Goal: Information Seeking & Learning: Learn about a topic

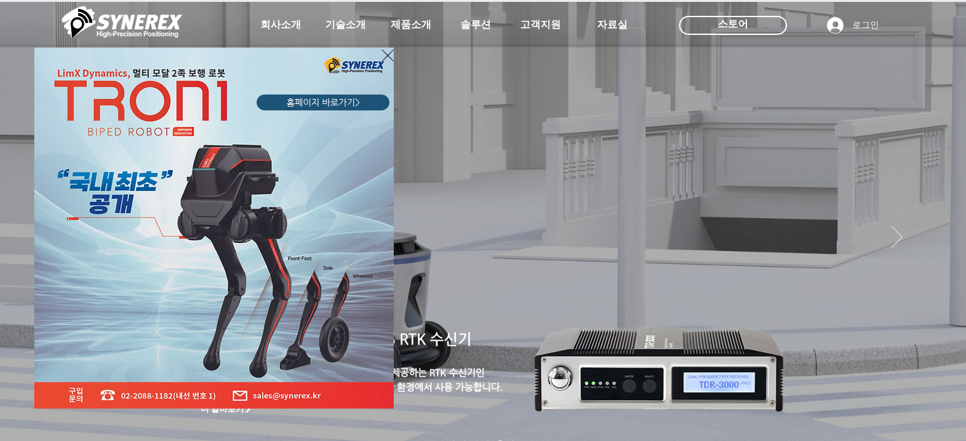
click at [936, 140] on div "LimX Dinamics" at bounding box center [483, 220] width 966 height 441
drag, startPoint x: 940, startPoint y: 134, endPoint x: 924, endPoint y: 131, distance: 16.1
click at [940, 134] on div "LimX Dinamics" at bounding box center [483, 220] width 966 height 441
click at [387, 56] on icon "사이트로 돌아가기" at bounding box center [388, 56] width 12 height 12
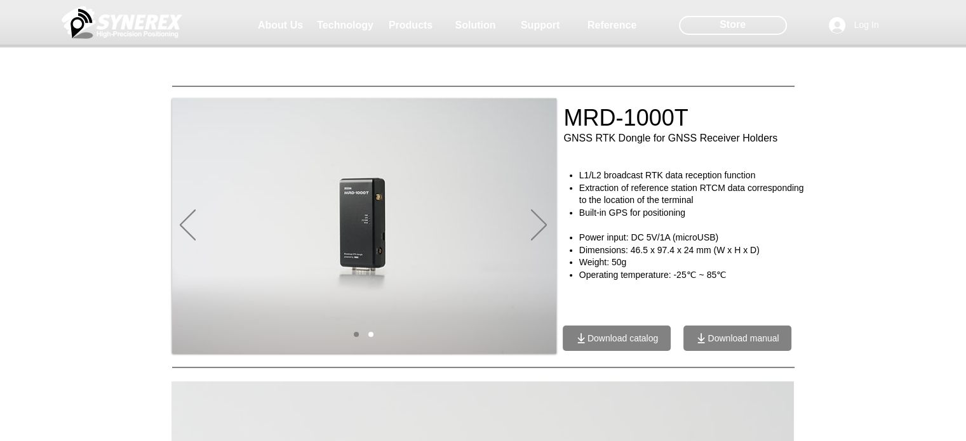
click at [682, 114] on div at bounding box center [483, 94] width 966 height 188
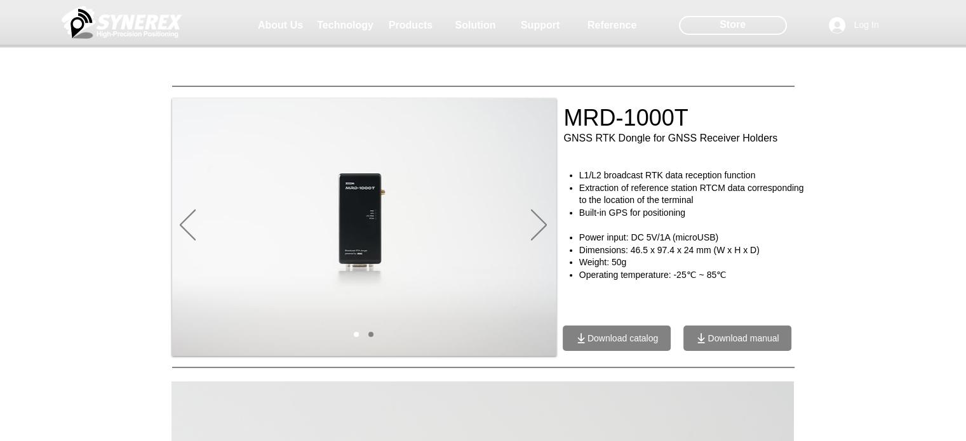
drag, startPoint x: 689, startPoint y: 123, endPoint x: 576, endPoint y: 114, distance: 113.4
click at [576, 114] on div at bounding box center [483, 94] width 966 height 188
click at [536, 220] on icon "Next" at bounding box center [539, 225] width 16 height 31
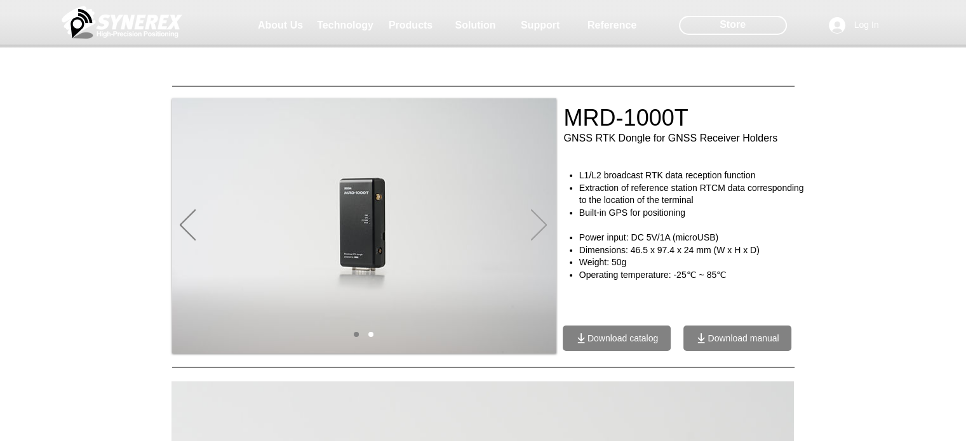
click at [536, 220] on icon "Next" at bounding box center [539, 225] width 16 height 31
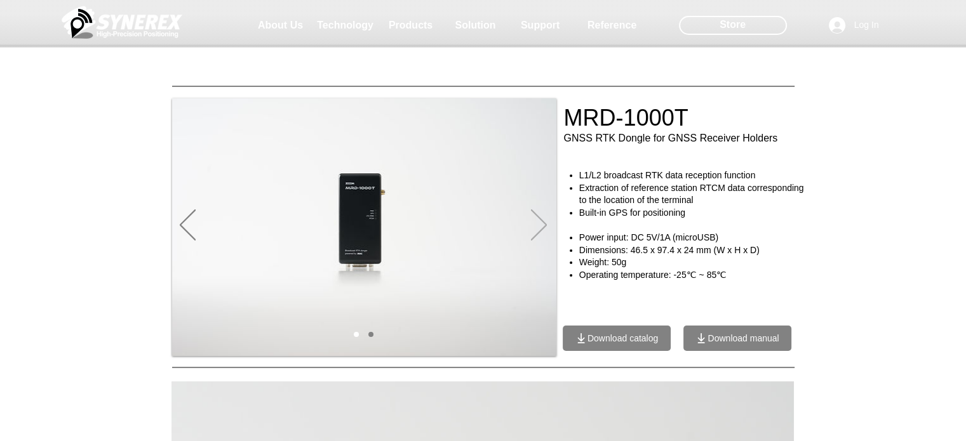
click at [536, 220] on icon "Next" at bounding box center [539, 225] width 16 height 31
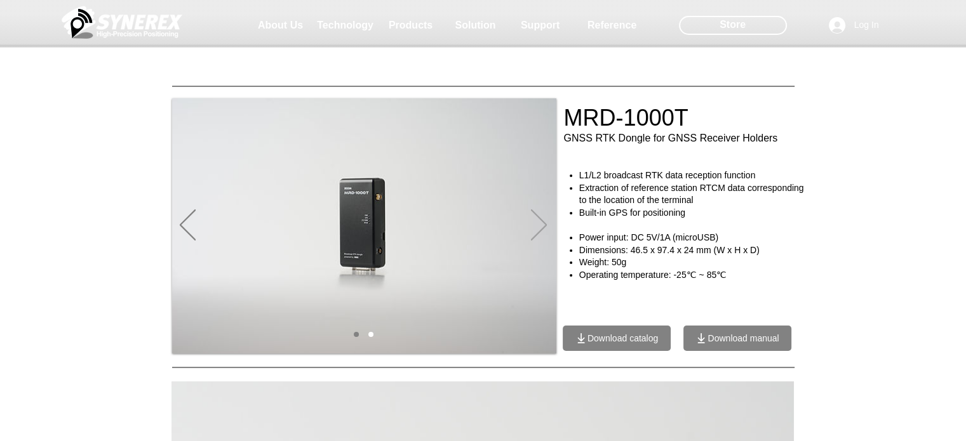
click at [536, 220] on icon "Next" at bounding box center [539, 225] width 16 height 31
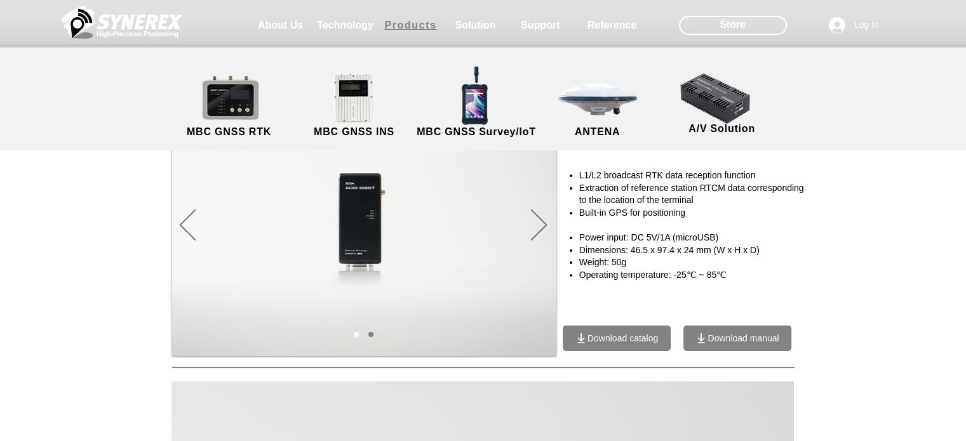
click at [416, 30] on span "Products" at bounding box center [410, 25] width 52 height 11
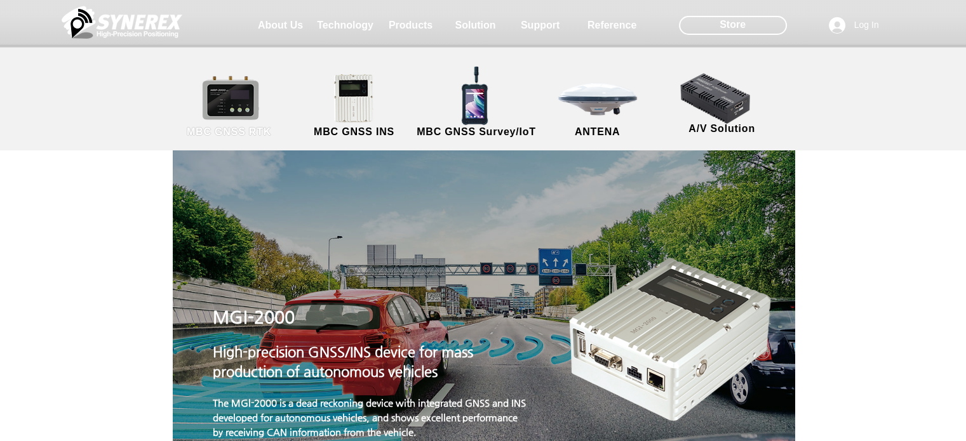
click at [220, 101] on link "MBC GNSS RTK" at bounding box center [229, 106] width 114 height 67
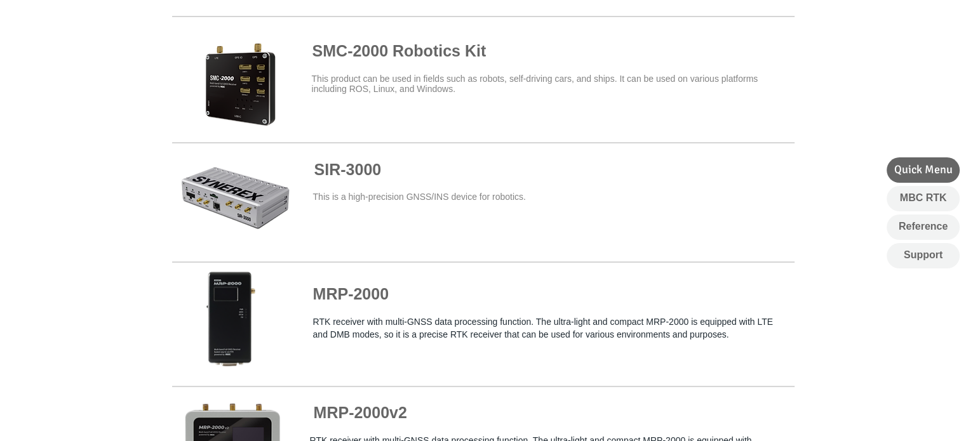
scroll to position [762, 0]
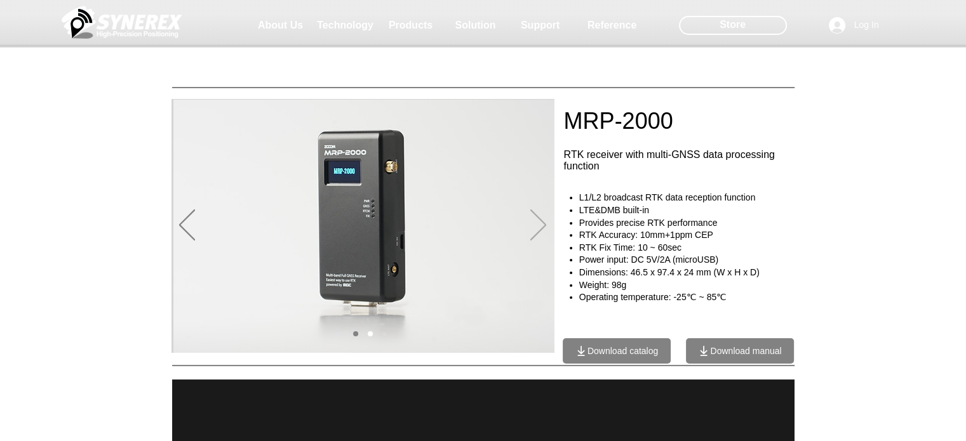
click at [538, 227] on icon "Next" at bounding box center [538, 225] width 16 height 31
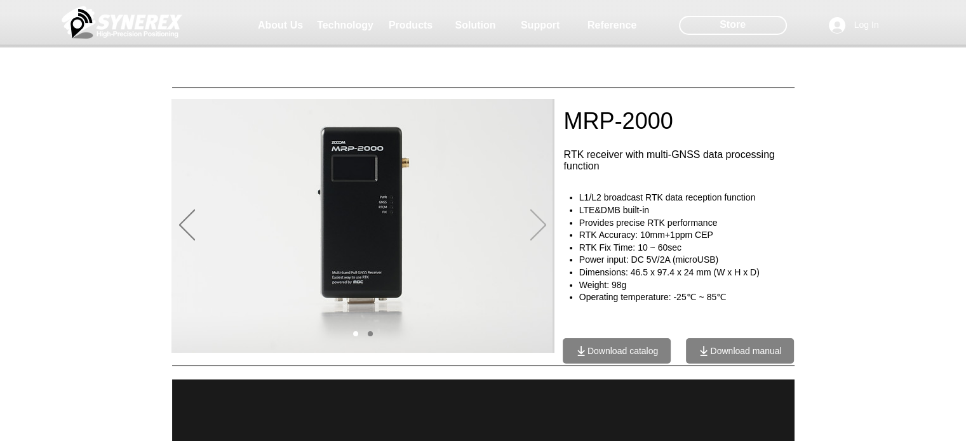
click at [538, 227] on icon "Next" at bounding box center [538, 225] width 16 height 31
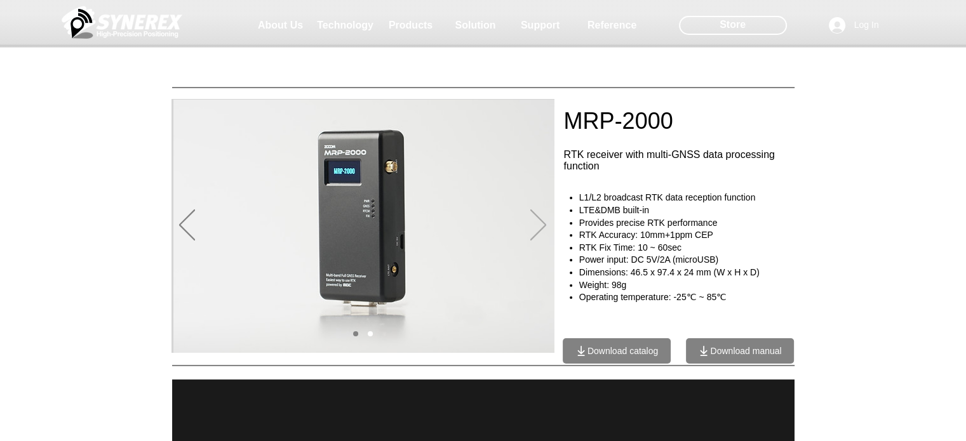
click at [538, 227] on icon "Next" at bounding box center [538, 225] width 16 height 31
